Goal: Information Seeking & Learning: Check status

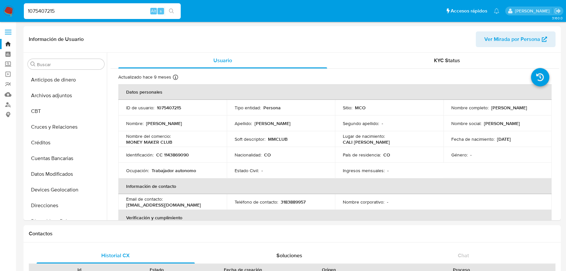
select select "10"
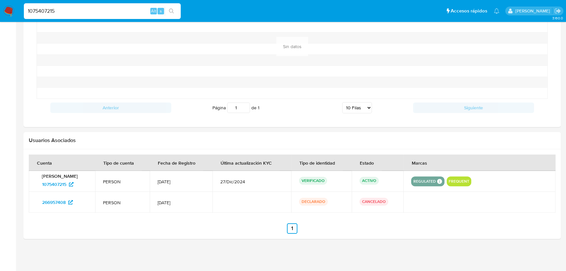
scroll to position [353, 0]
drag, startPoint x: 49, startPoint y: 14, endPoint x: 16, endPoint y: 13, distance: 33.0
click at [16, 13] on nav "Pausado Ver notificaciones 1075407215 Alt s Accesos rápidos Presiona las siguie…" at bounding box center [283, 11] width 566 height 22
type input "2452163069"
click at [173, 13] on button "search-icon" at bounding box center [171, 11] width 13 height 9
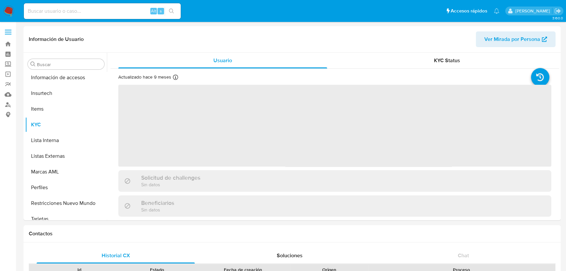
scroll to position [276, 0]
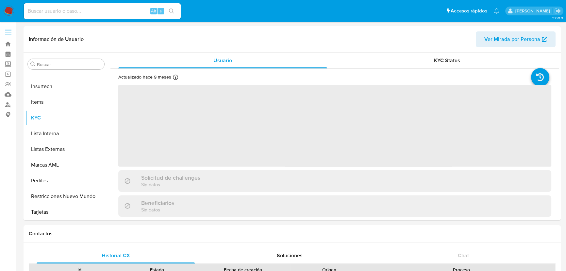
select select "10"
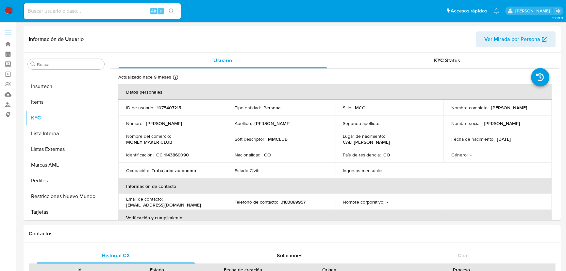
click at [71, 9] on input at bounding box center [102, 11] width 157 height 8
paste input "2452163069"
click at [173, 9] on icon "search-icon" at bounding box center [171, 10] width 5 height 5
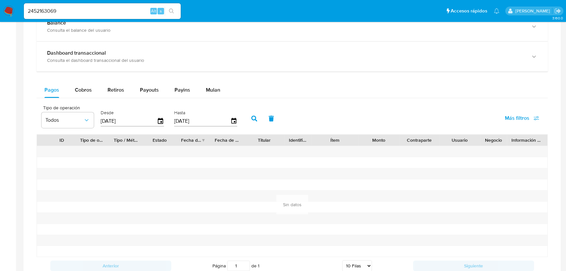
scroll to position [386, 0]
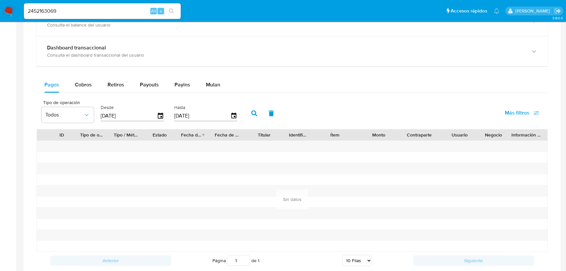
click at [98, 9] on input "2452163069" at bounding box center [102, 11] width 157 height 8
drag, startPoint x: 98, startPoint y: 9, endPoint x: -18, endPoint y: 2, distance: 116.2
click at [0, 2] on html "Pausado Ver notificaciones 2452163069 Alt s Accesos rápidos Presiona las siguie…" at bounding box center [283, 19] width 566 height 810
paste input "6500684"
type input "2456500684"
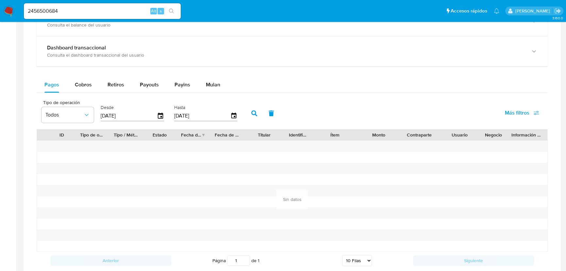
click at [170, 11] on icon "search-icon" at bounding box center [171, 10] width 5 height 5
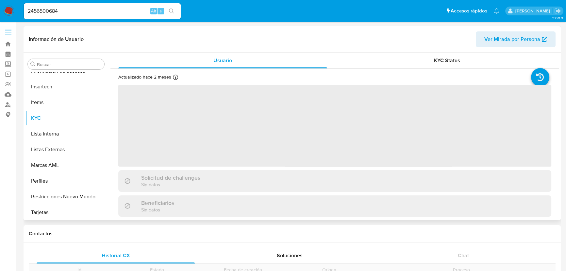
scroll to position [276, 0]
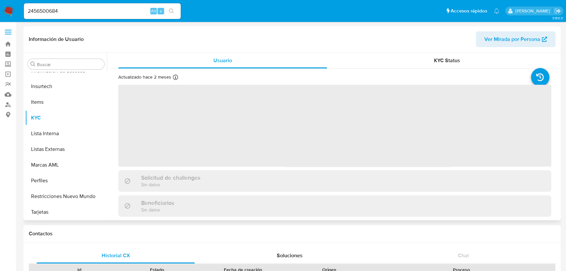
select select "10"
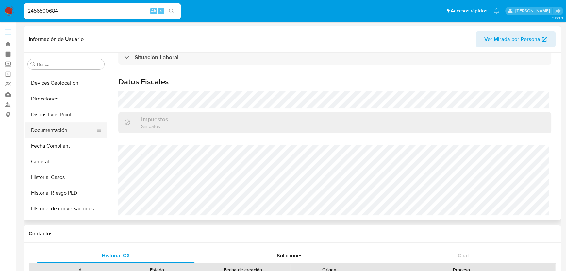
scroll to position [98, 0]
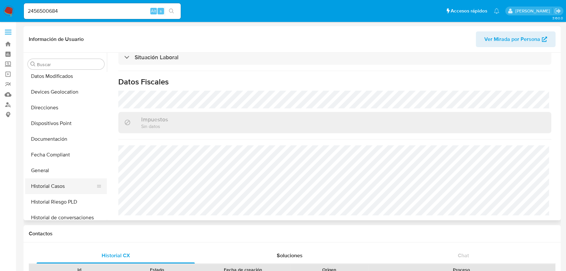
click at [61, 189] on button "Historial Casos" at bounding box center [63, 186] width 76 height 16
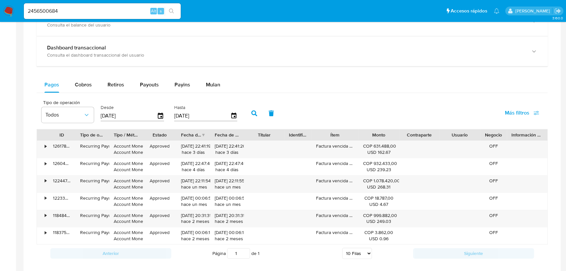
scroll to position [552, 0]
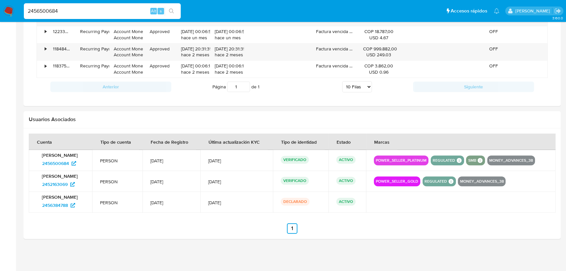
click at [112, 11] on input "2456500684" at bounding box center [102, 11] width 157 height 8
drag, startPoint x: 112, startPoint y: 11, endPoint x: -2, endPoint y: 7, distance: 114.1
paste input "1239092046"
type input "1239092046"
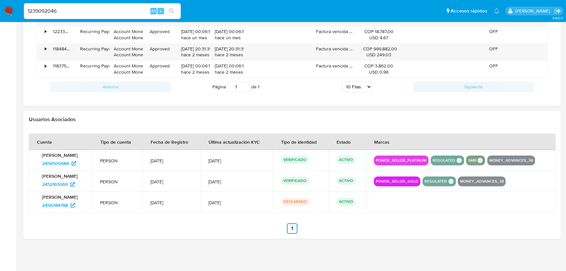
click at [171, 11] on icon "search-icon" at bounding box center [171, 10] width 5 height 5
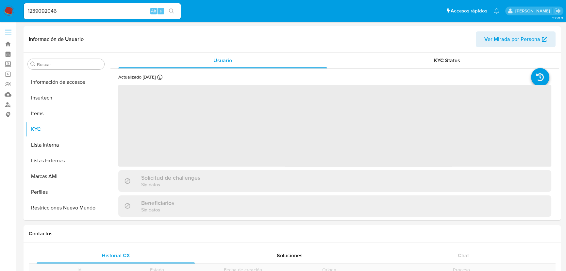
scroll to position [276, 0]
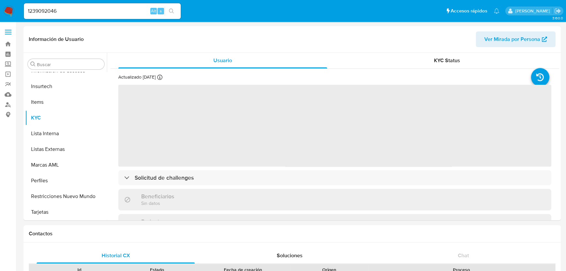
select select "10"
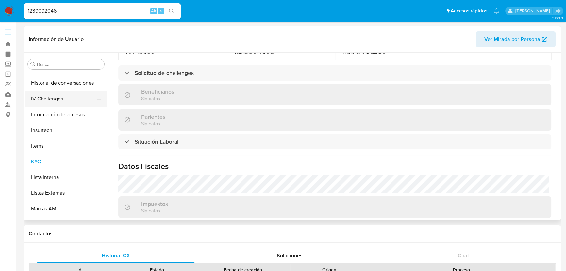
scroll to position [187, 0]
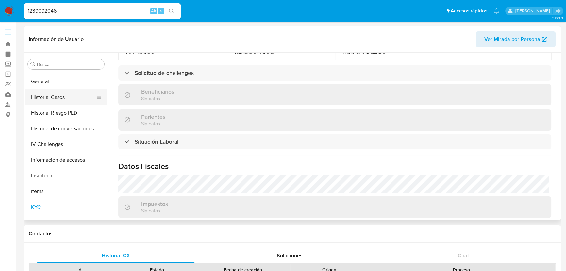
click at [50, 96] on button "Historial Casos" at bounding box center [63, 97] width 76 height 16
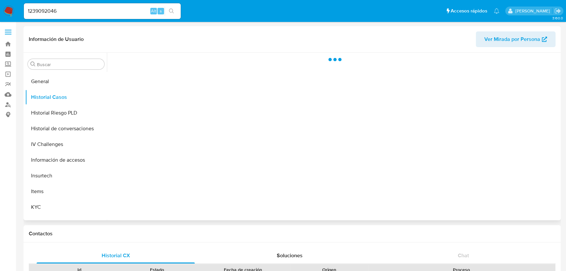
scroll to position [0, 0]
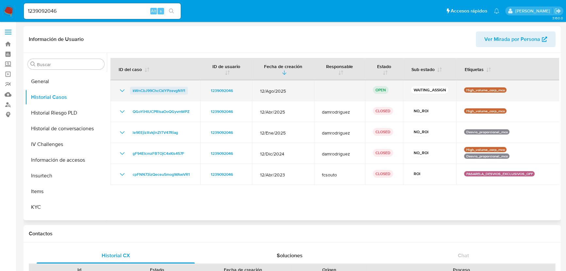
click at [135, 90] on span "kWnCbJ99ChcCklYPzevgN1f1" at bounding box center [159, 91] width 53 height 8
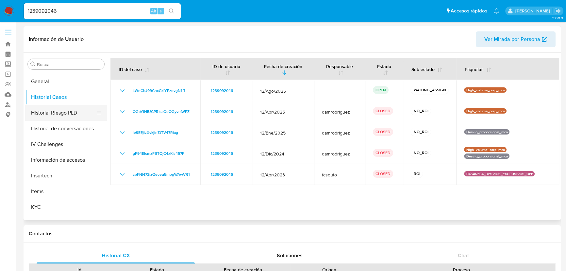
scroll to position [216, 0]
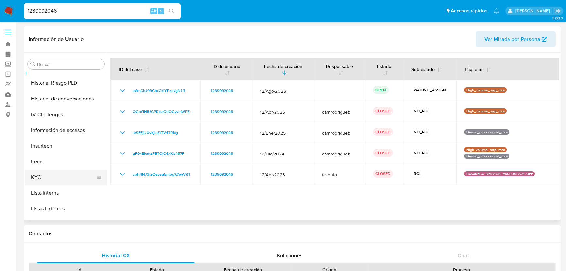
click at [42, 172] on button "KYC" at bounding box center [63, 177] width 76 height 16
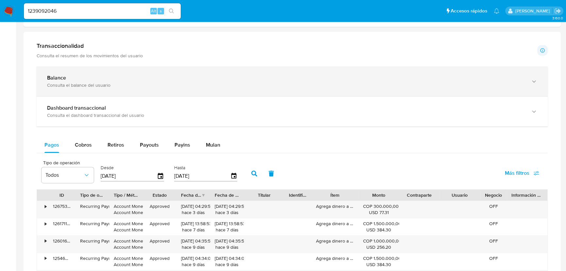
scroll to position [266, 0]
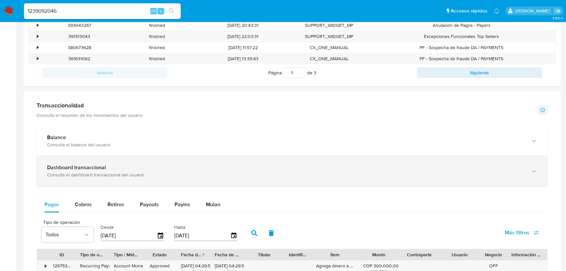
click at [69, 167] on b "Dashboard transaccional" at bounding box center [76, 167] width 59 height 8
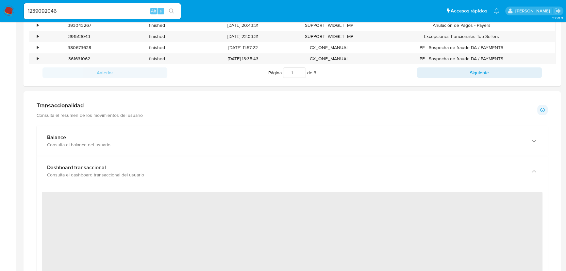
scroll to position [326, 0]
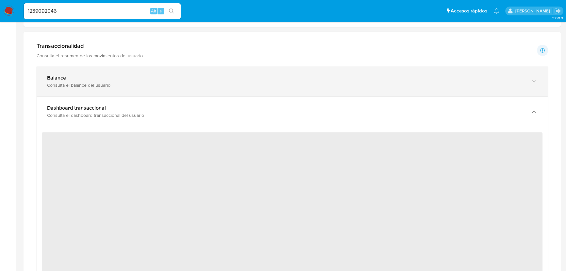
click at [58, 78] on b "Balance" at bounding box center [56, 78] width 19 height 8
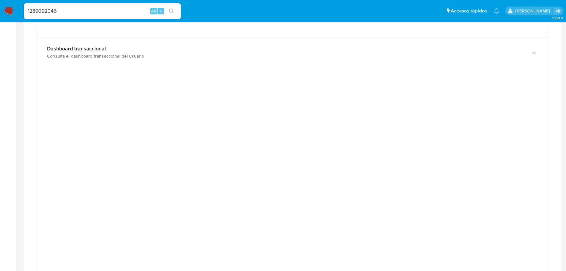
scroll to position [593, 0]
click at [533, 108] on div at bounding box center [292, 227] width 501 height 294
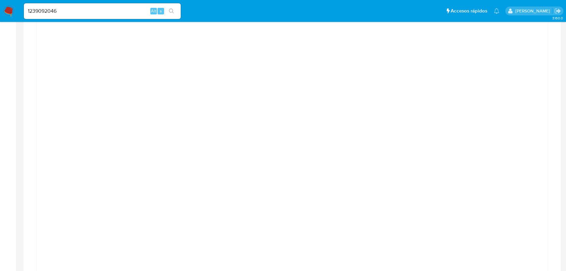
click at [534, 107] on div at bounding box center [292, 168] width 501 height 294
click at [62, 96] on div at bounding box center [292, 168] width 501 height 294
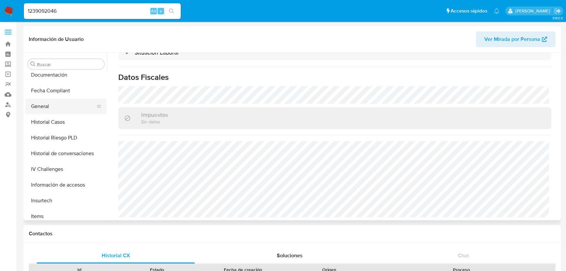
scroll to position [157, 0]
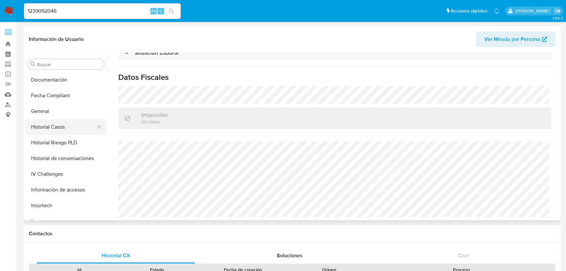
click at [63, 124] on button "Historial Casos" at bounding box center [63, 127] width 76 height 16
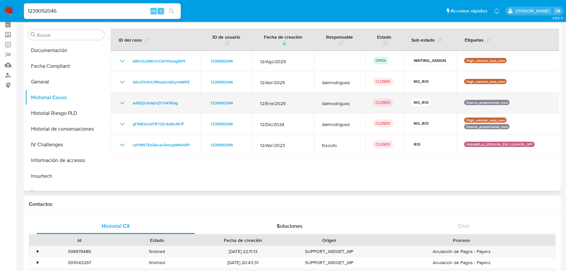
scroll to position [0, 0]
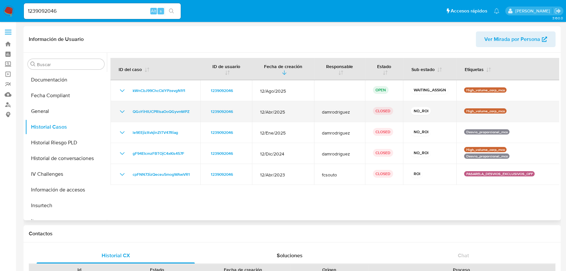
click at [120, 110] on icon "Mostrar/Ocultar" at bounding box center [122, 112] width 8 height 8
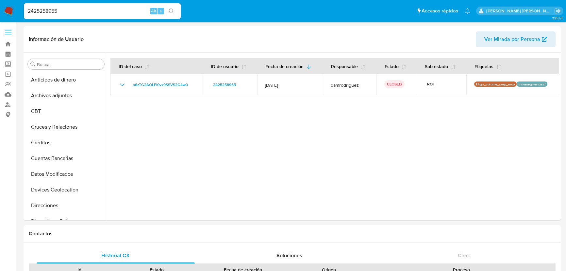
select select "10"
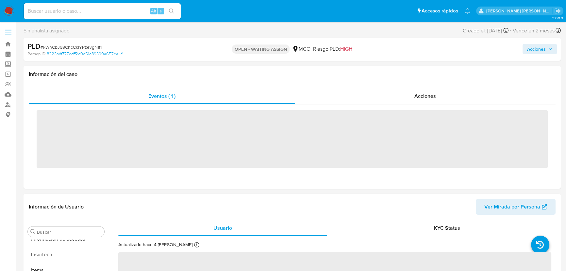
scroll to position [276, 0]
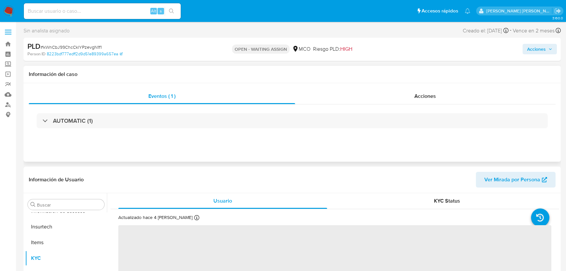
select select "10"
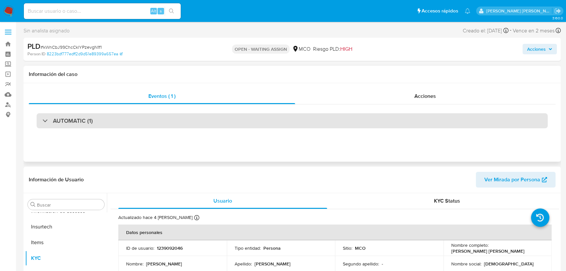
click at [74, 119] on h3 "AUTOMATIC (1)" at bounding box center [73, 120] width 40 height 7
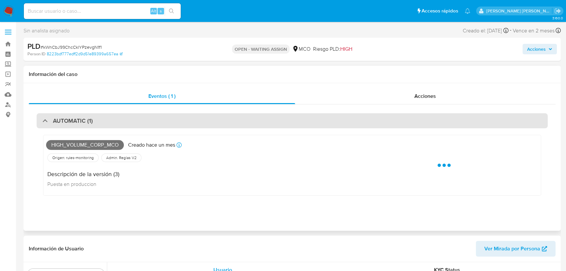
click at [61, 118] on h3 "AUTOMATIC (1)" at bounding box center [73, 120] width 40 height 7
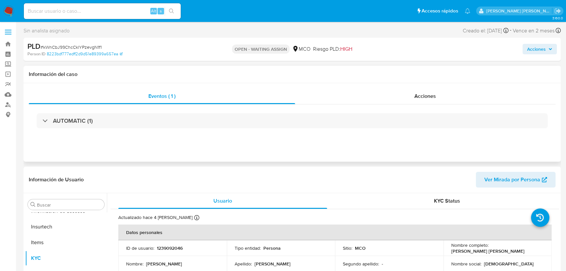
click at [39, 75] on h1 "Información del caso" at bounding box center [292, 74] width 527 height 7
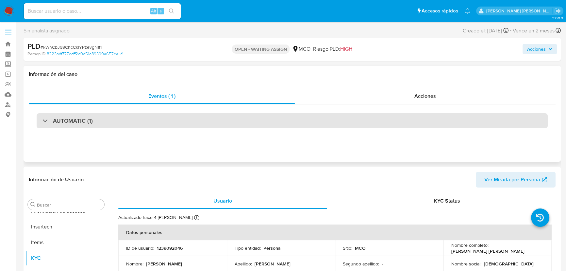
click at [73, 120] on h3 "AUTOMATIC (1)" at bounding box center [73, 120] width 40 height 7
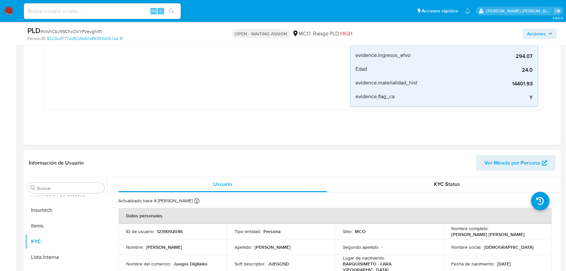
scroll to position [0, 0]
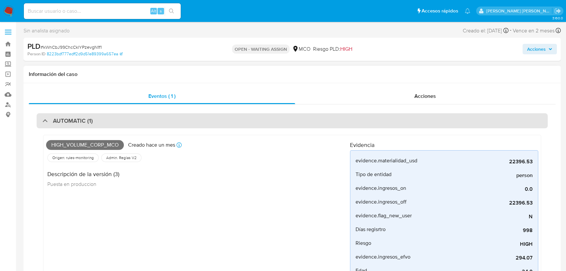
click at [45, 121] on div "AUTOMATIC (1)" at bounding box center [67, 120] width 50 height 7
